Goal: Find specific page/section: Find specific page/section

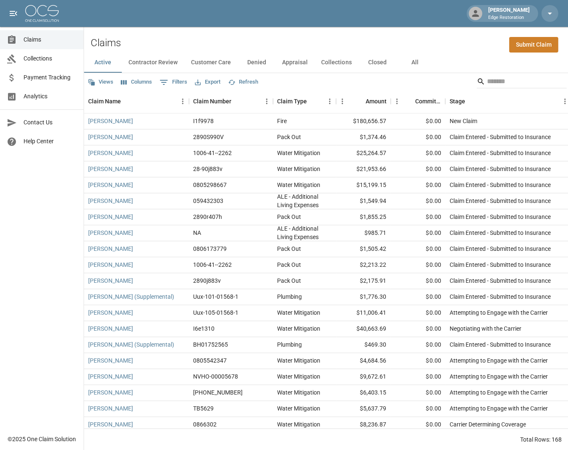
click at [170, 64] on button "Contractor Review" at bounding box center [153, 62] width 63 height 20
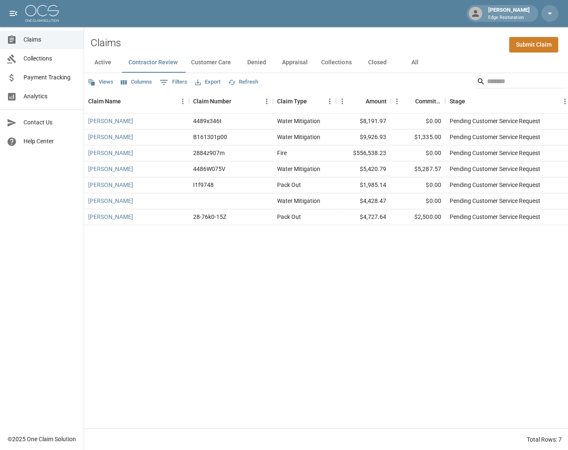
click at [224, 61] on button "Customer Care" at bounding box center [210, 62] width 53 height 20
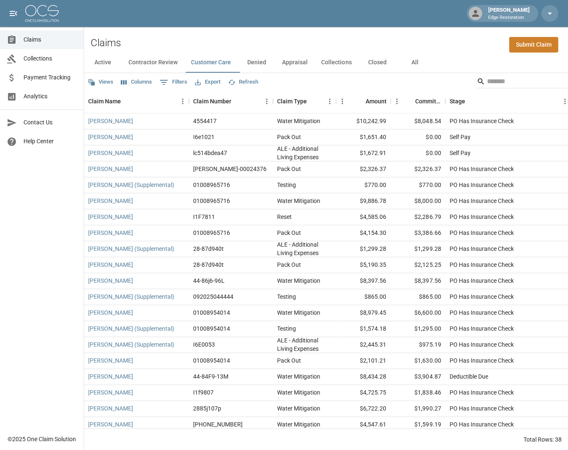
click at [264, 64] on button "Denied" at bounding box center [257, 62] width 38 height 20
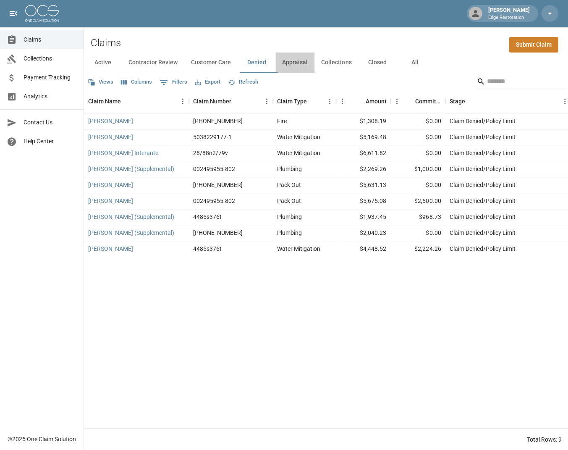
click at [296, 65] on button "Appraisal" at bounding box center [294, 62] width 39 height 20
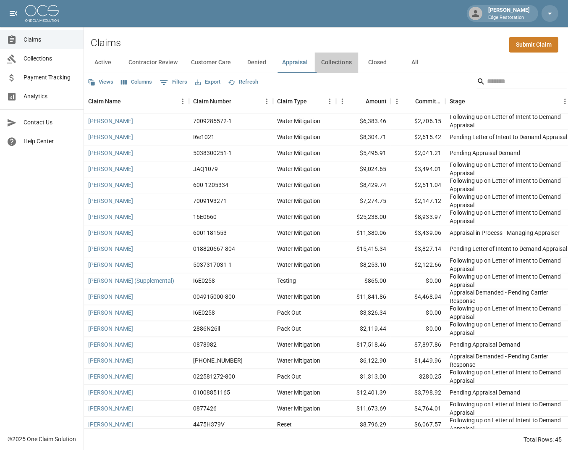
click at [343, 61] on button "Collections" at bounding box center [336, 62] width 44 height 20
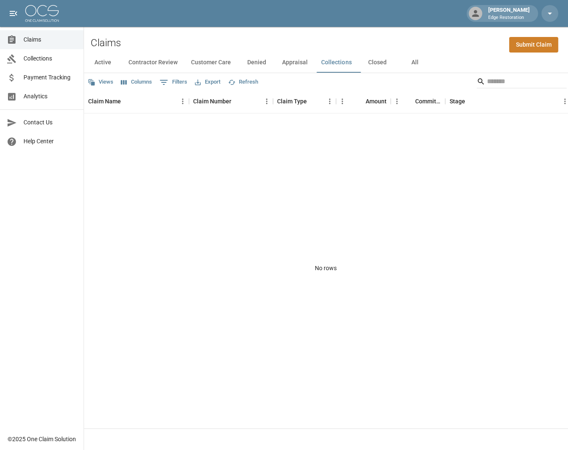
click at [388, 59] on button "Closed" at bounding box center [377, 62] width 38 height 20
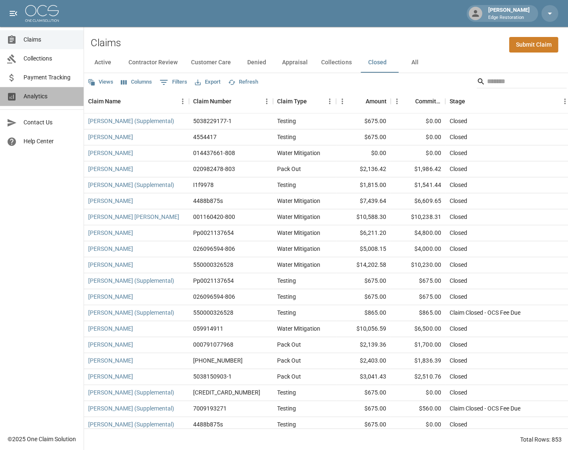
click at [36, 90] on link "Analytics" at bounding box center [42, 96] width 84 height 19
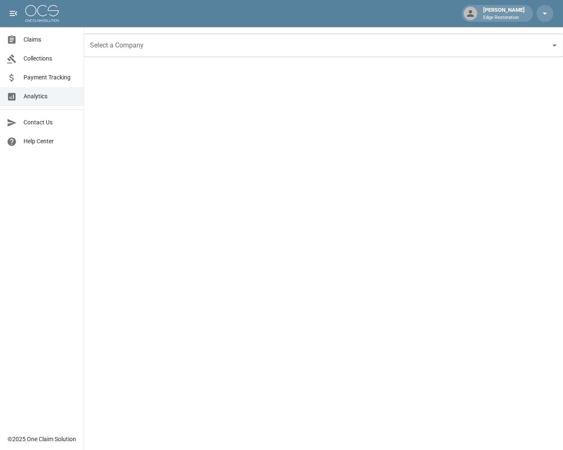
click at [142, 45] on input "Select a Company" at bounding box center [317, 45] width 459 height 16
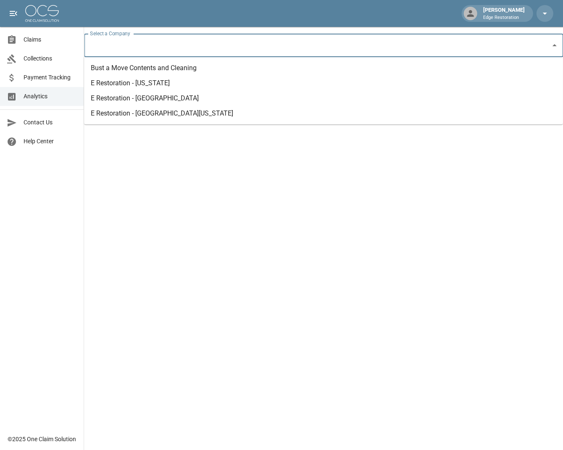
click at [147, 70] on li "Bust a Move Contents and Cleaning" at bounding box center [323, 67] width 478 height 15
